Goal: Information Seeking & Learning: Stay updated

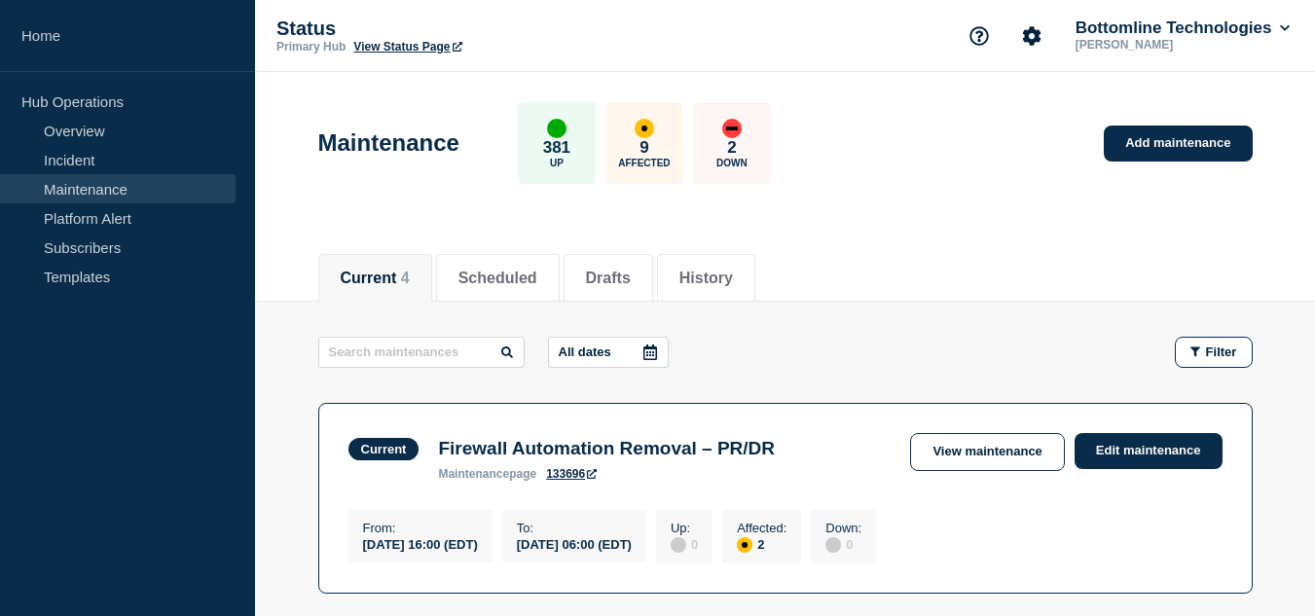
click at [391, 271] on button "Current 4" at bounding box center [375, 279] width 69 height 18
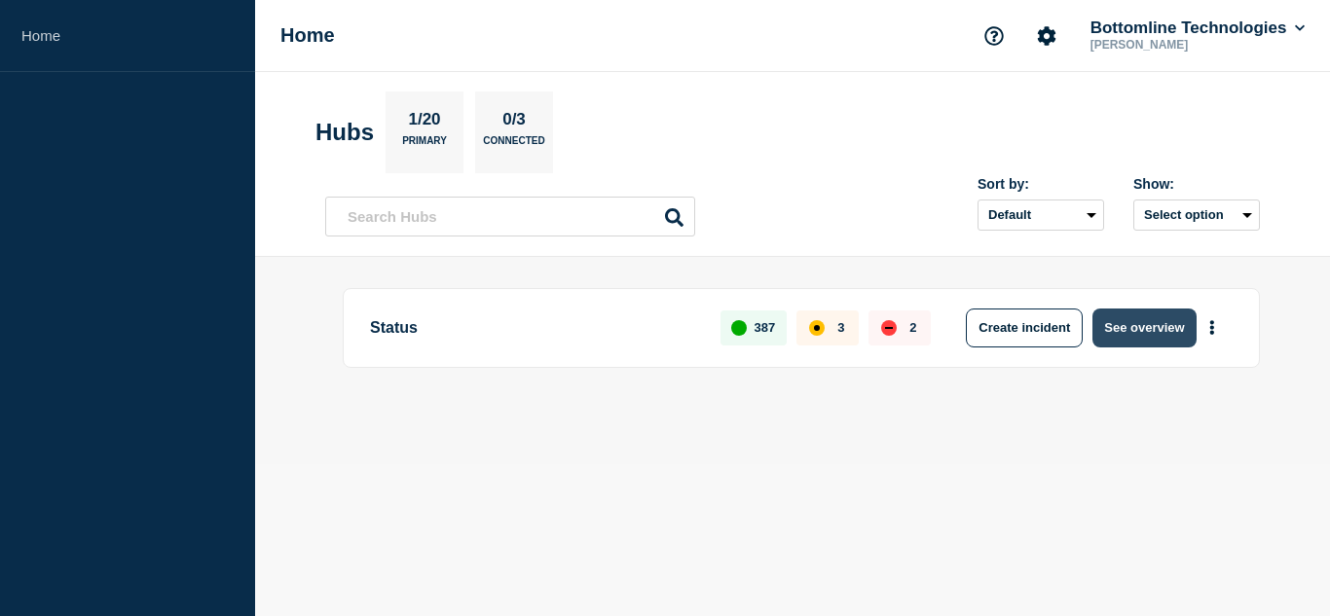
click at [1127, 323] on button "See overview" at bounding box center [1143, 328] width 103 height 39
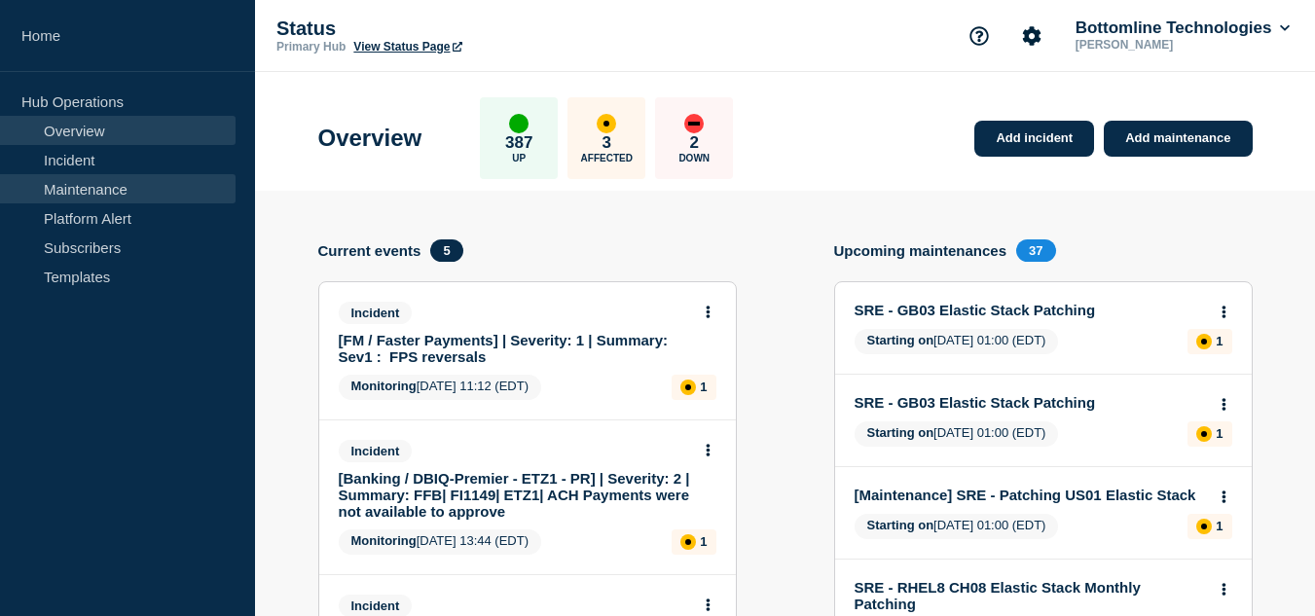
click at [135, 179] on link "Maintenance" at bounding box center [118, 188] width 236 height 29
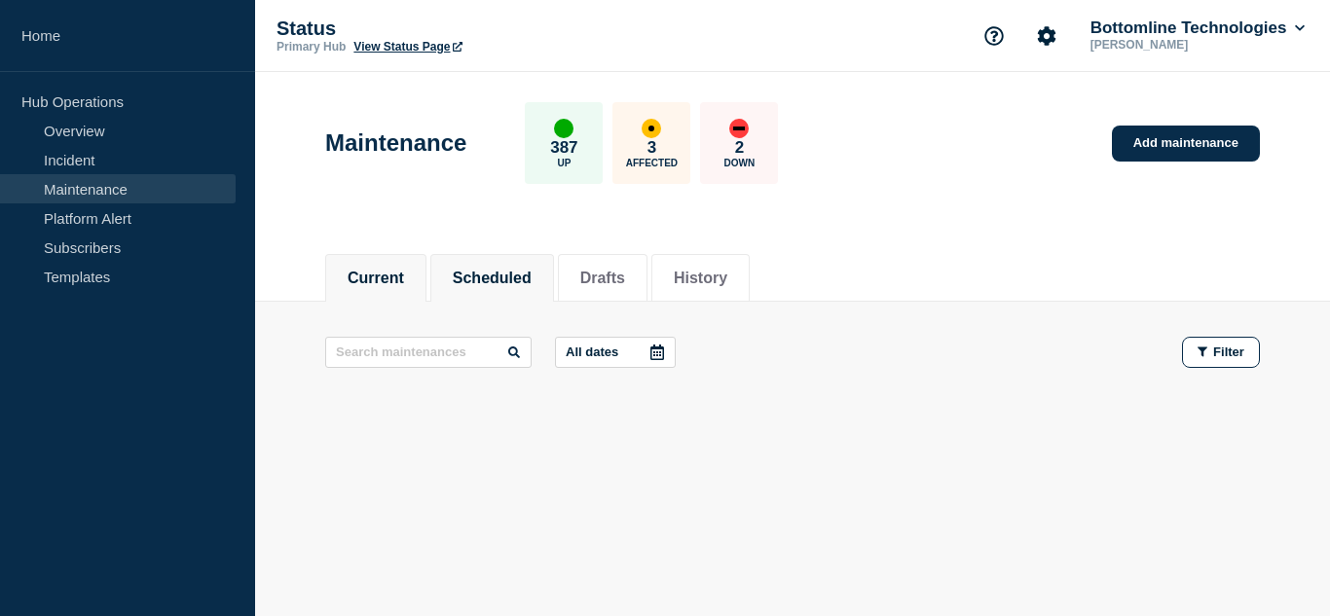
click at [527, 285] on button "Scheduled" at bounding box center [492, 279] width 79 height 18
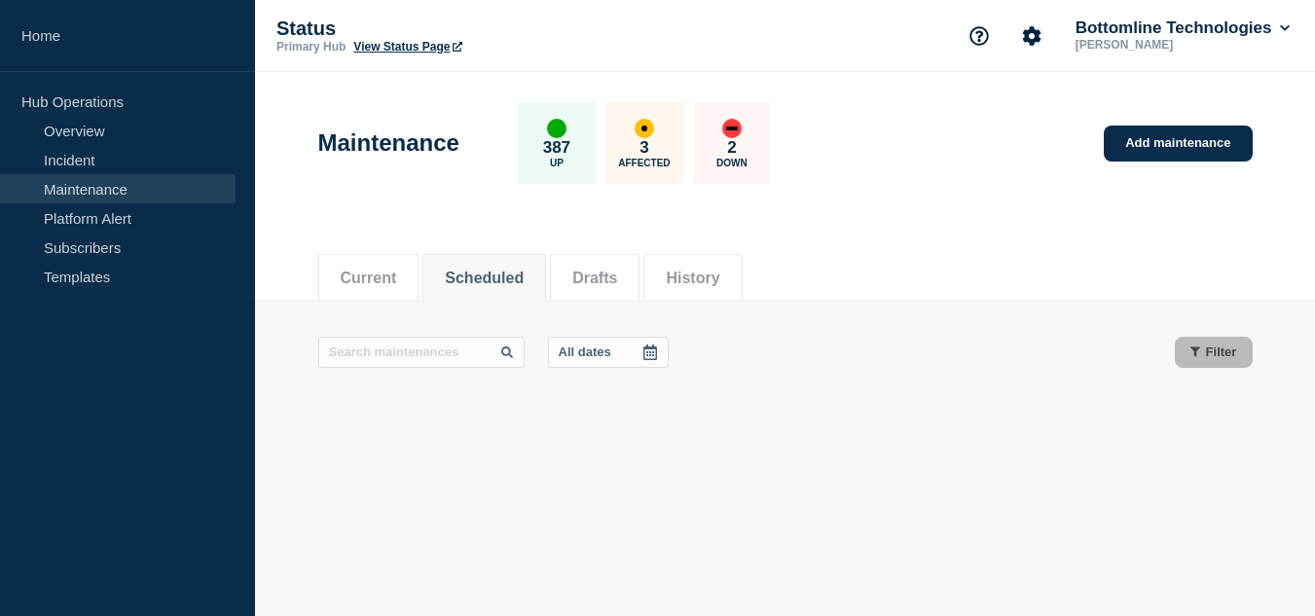
click at [397, 270] on button "Current" at bounding box center [369, 279] width 56 height 18
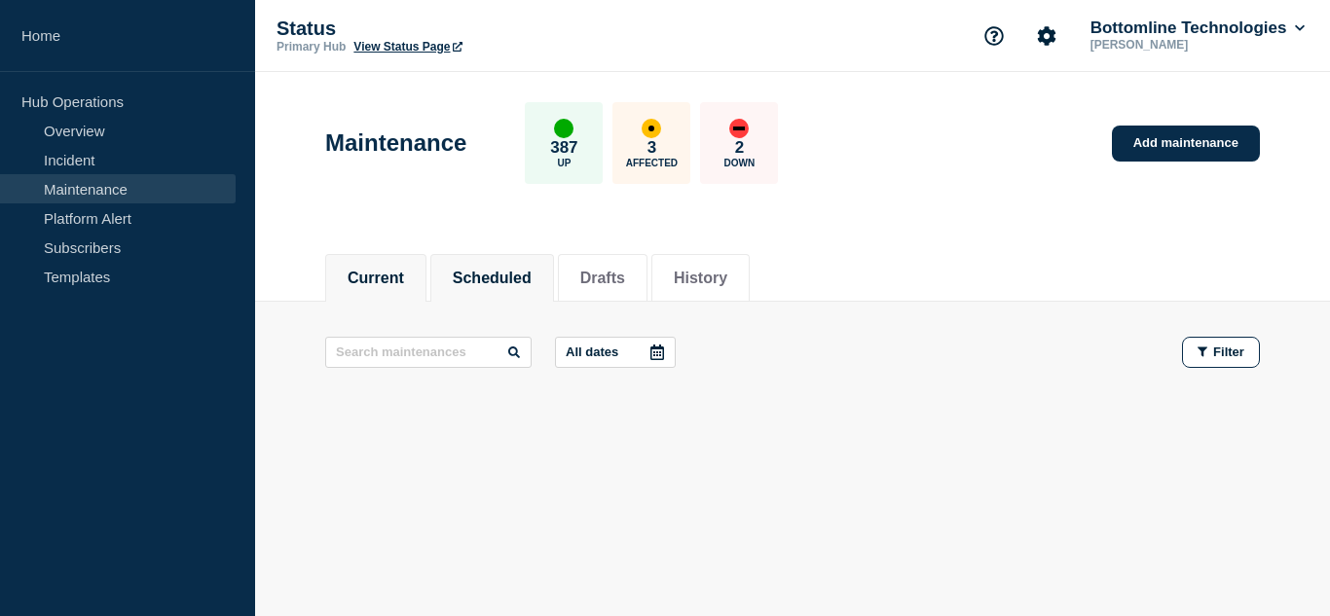
click at [497, 291] on li "Scheduled" at bounding box center [492, 278] width 124 height 48
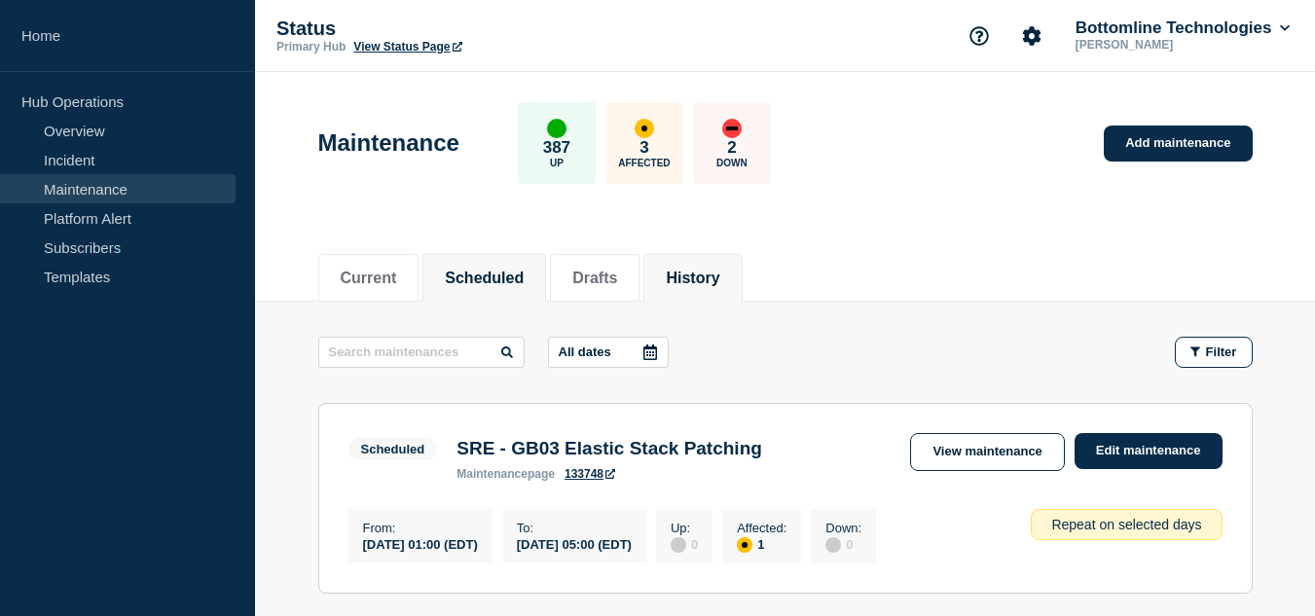
click at [688, 273] on li "History" at bounding box center [692, 278] width 98 height 48
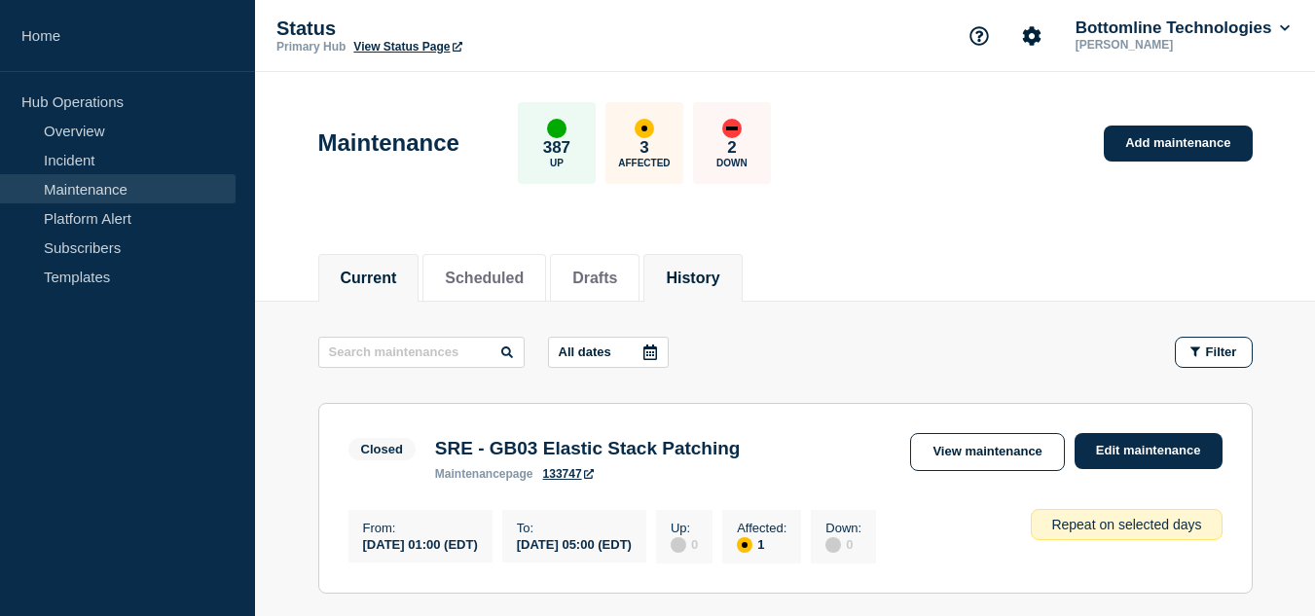
click at [406, 266] on li "Current" at bounding box center [368, 278] width 101 height 48
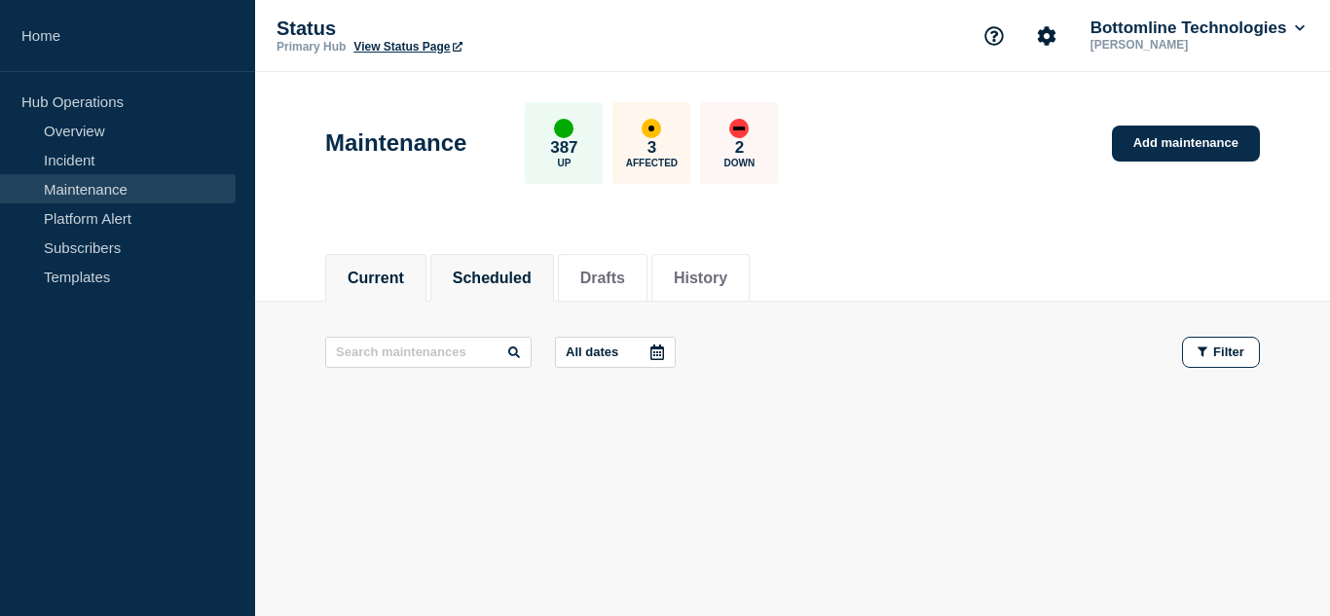
click at [488, 273] on button "Scheduled" at bounding box center [492, 279] width 79 height 18
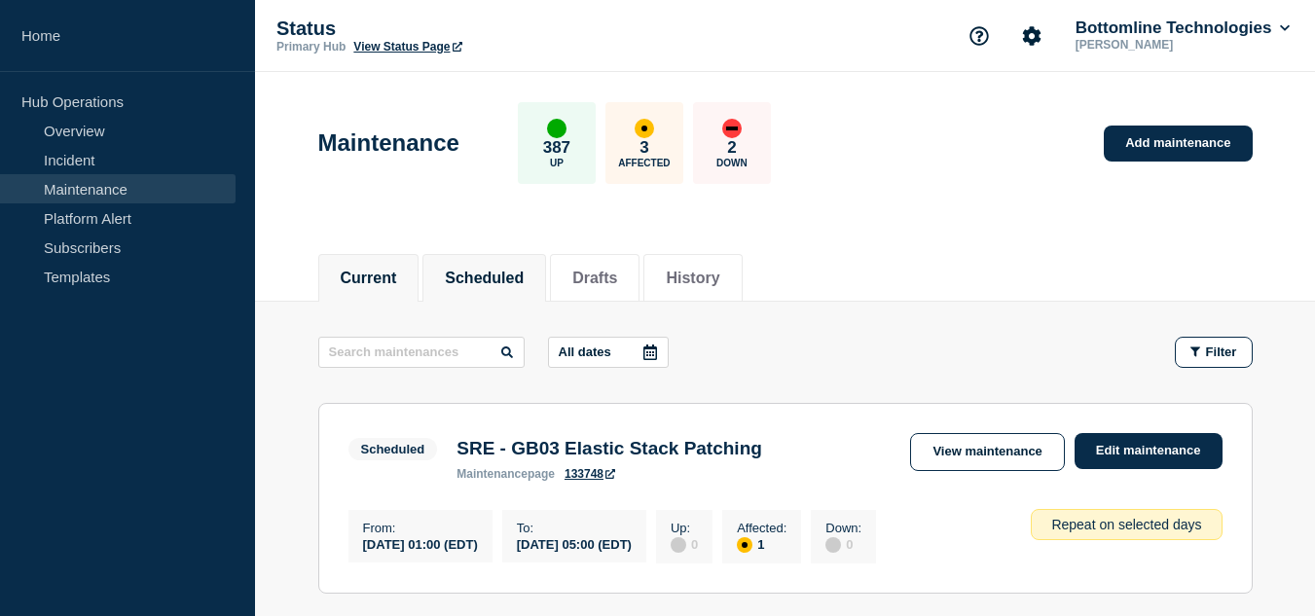
click at [381, 285] on button "Current" at bounding box center [369, 279] width 56 height 18
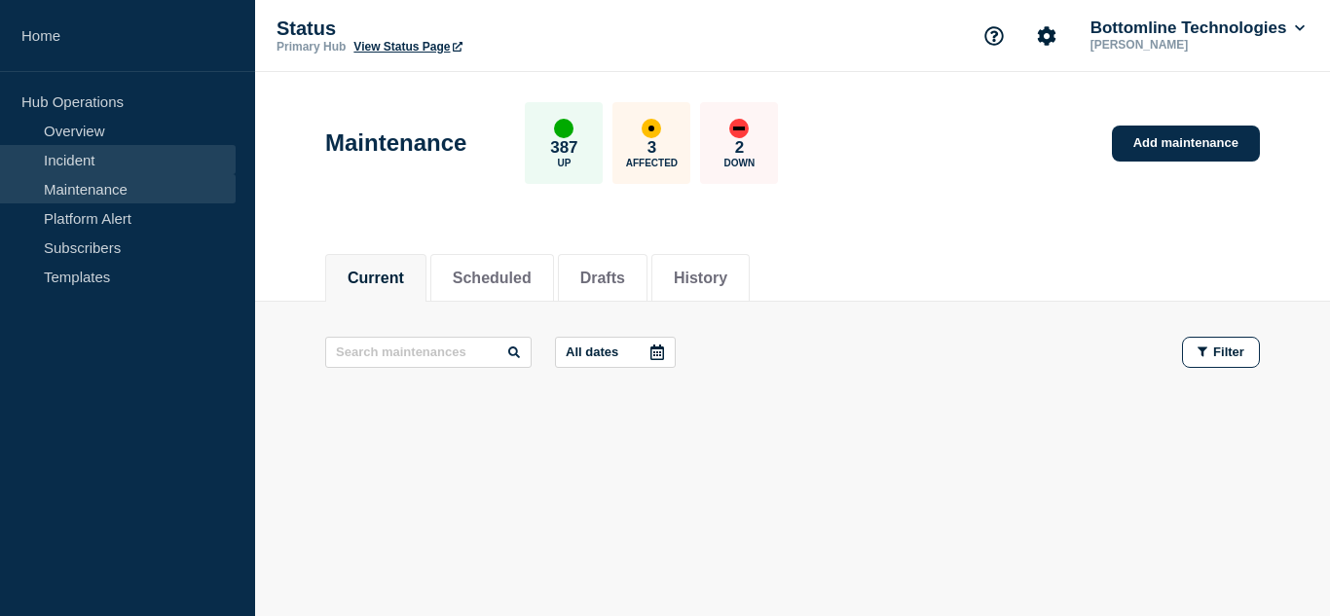
click at [99, 167] on link "Incident" at bounding box center [118, 159] width 236 height 29
